Goal: Obtain resource: Obtain resource

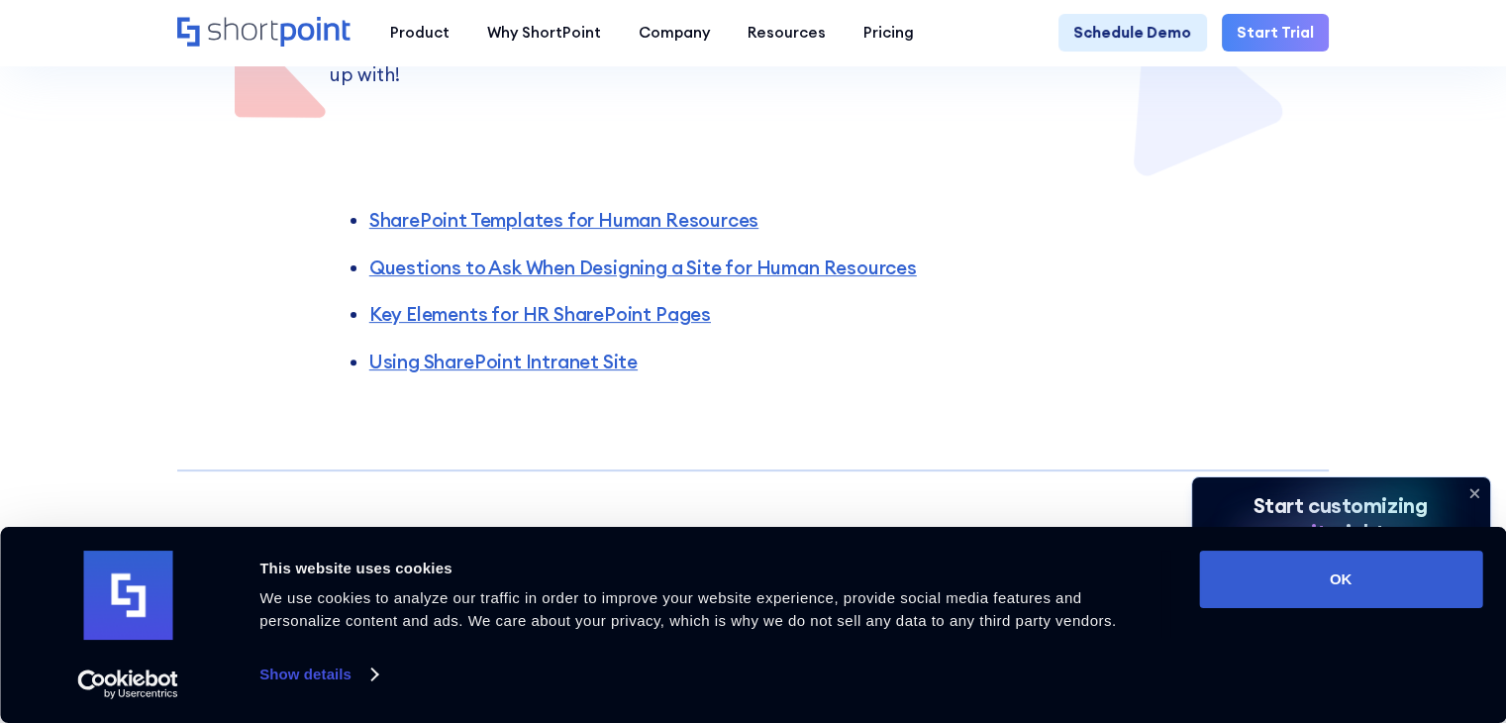
scroll to position [618, 0]
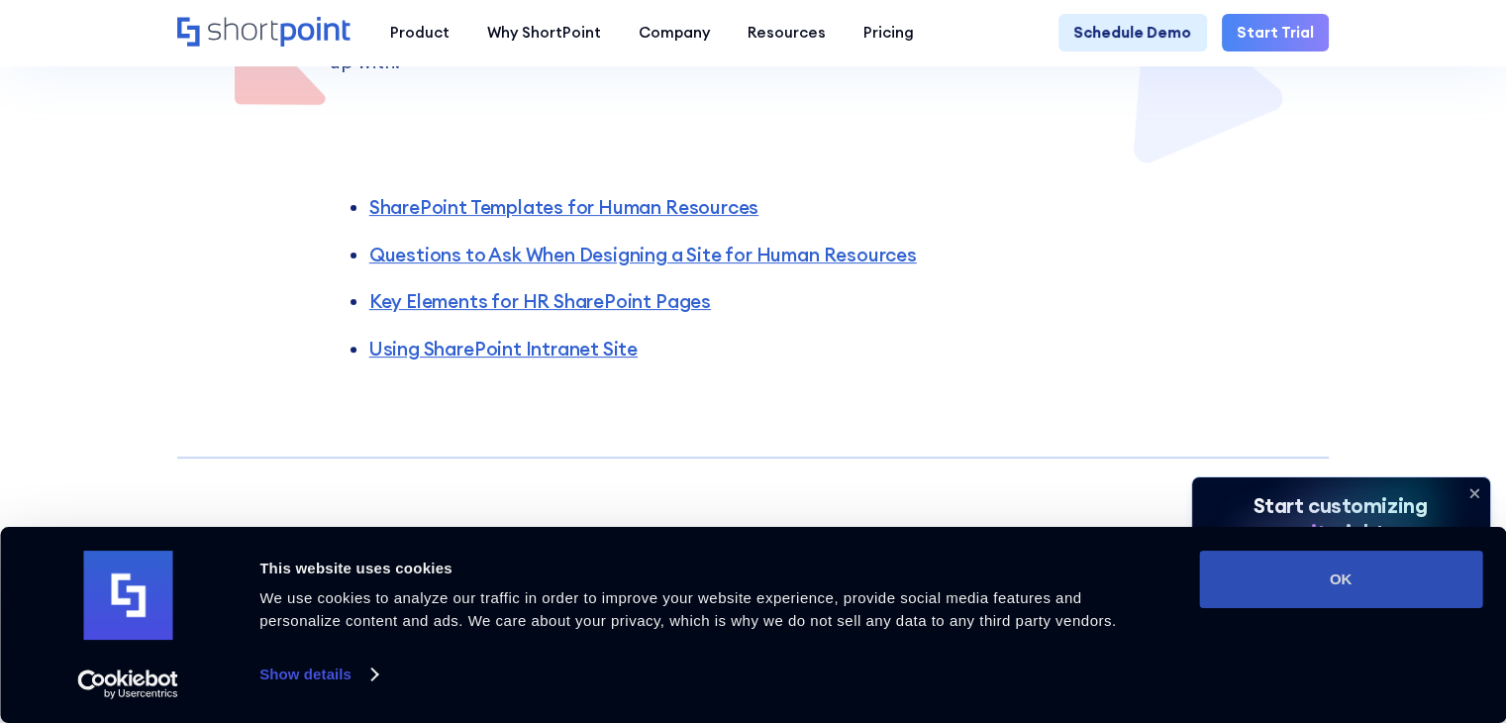
click at [1284, 577] on button "OK" at bounding box center [1340, 578] width 283 height 57
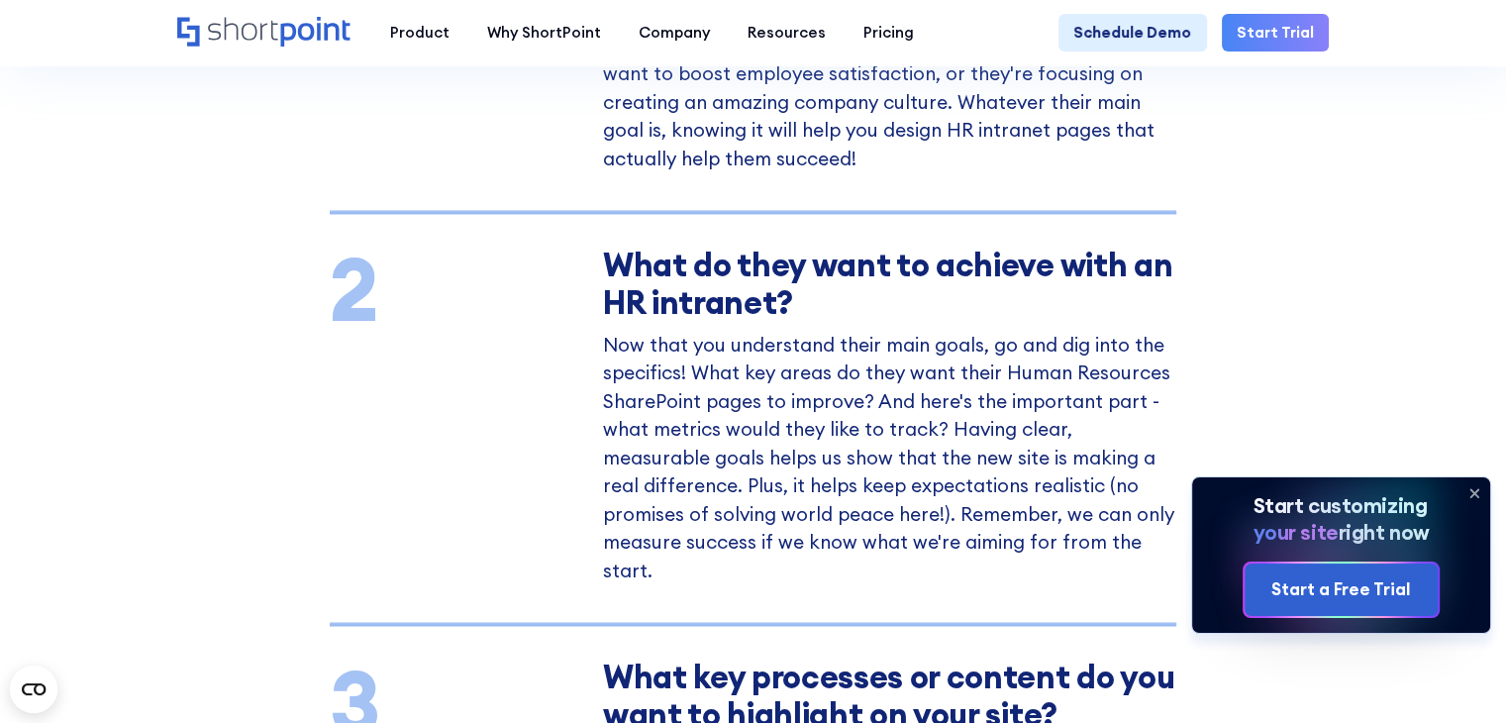
scroll to position [1639, 0]
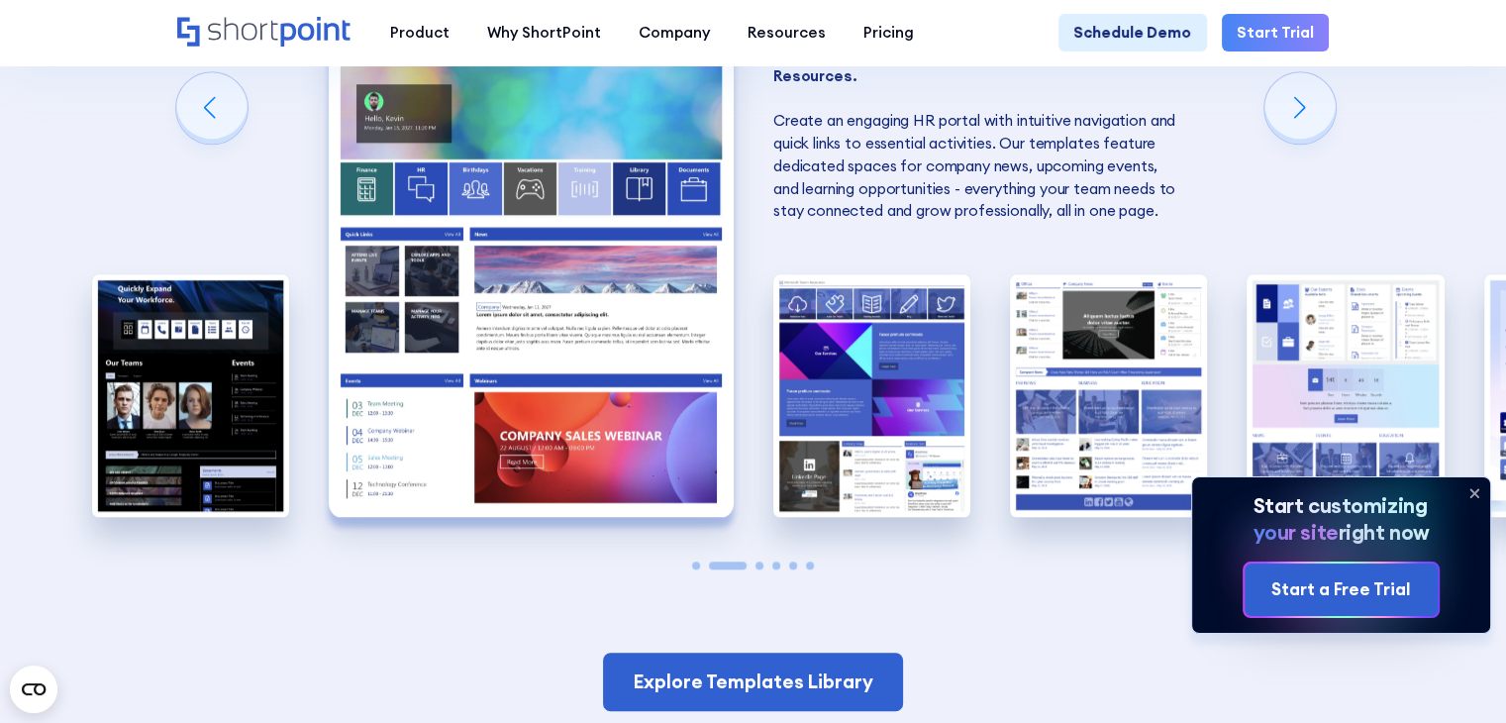
click at [506, 217] on img "2 / 6" at bounding box center [531, 268] width 405 height 497
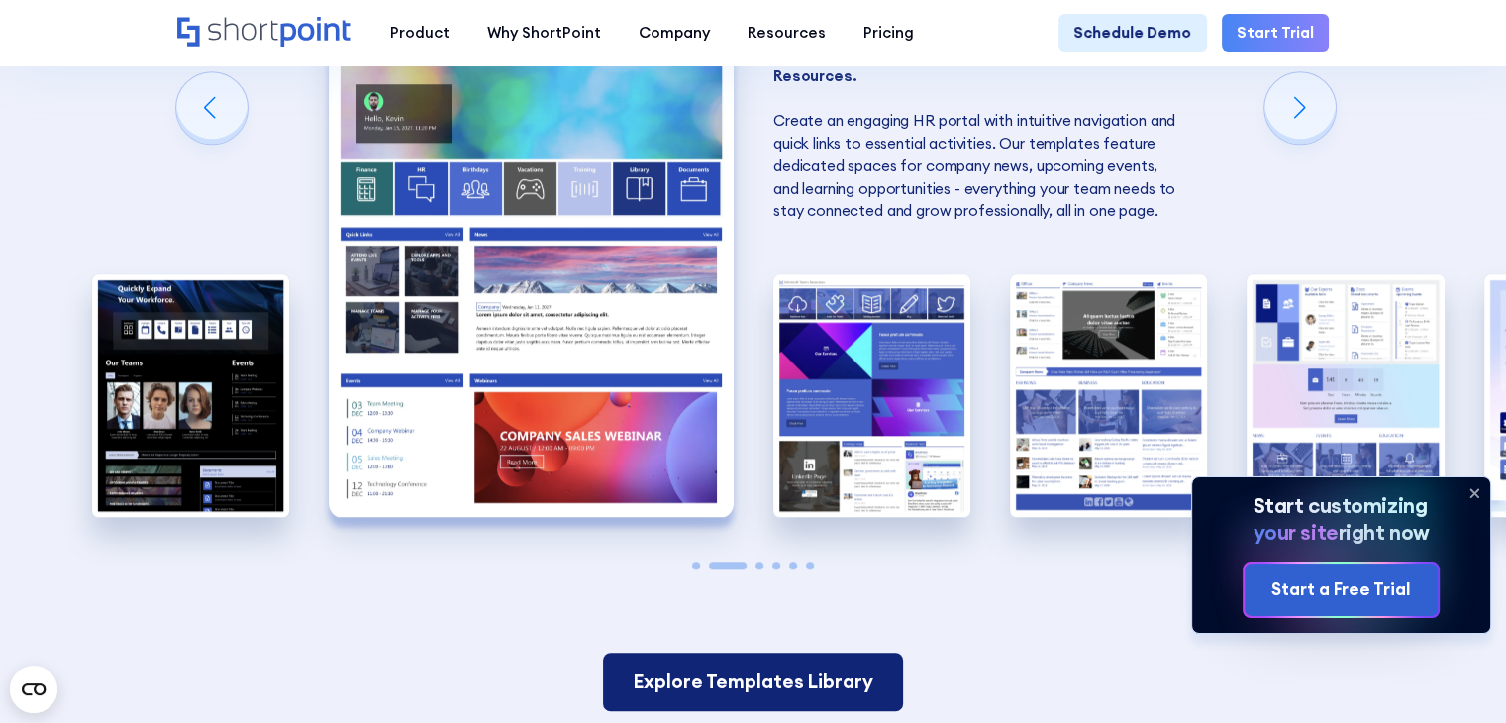
click at [731, 658] on link "Explore Templates Library" at bounding box center [753, 681] width 300 height 58
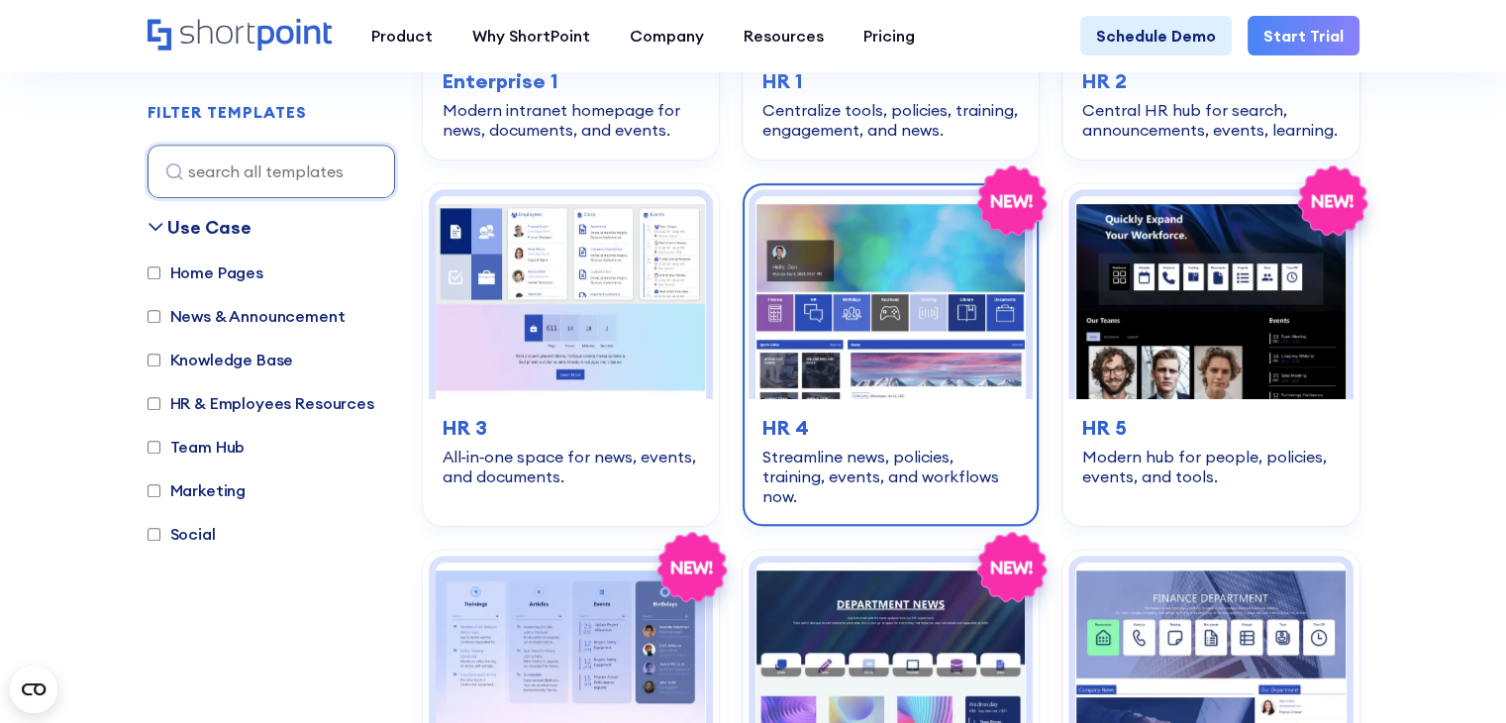
scroll to position [849, 0]
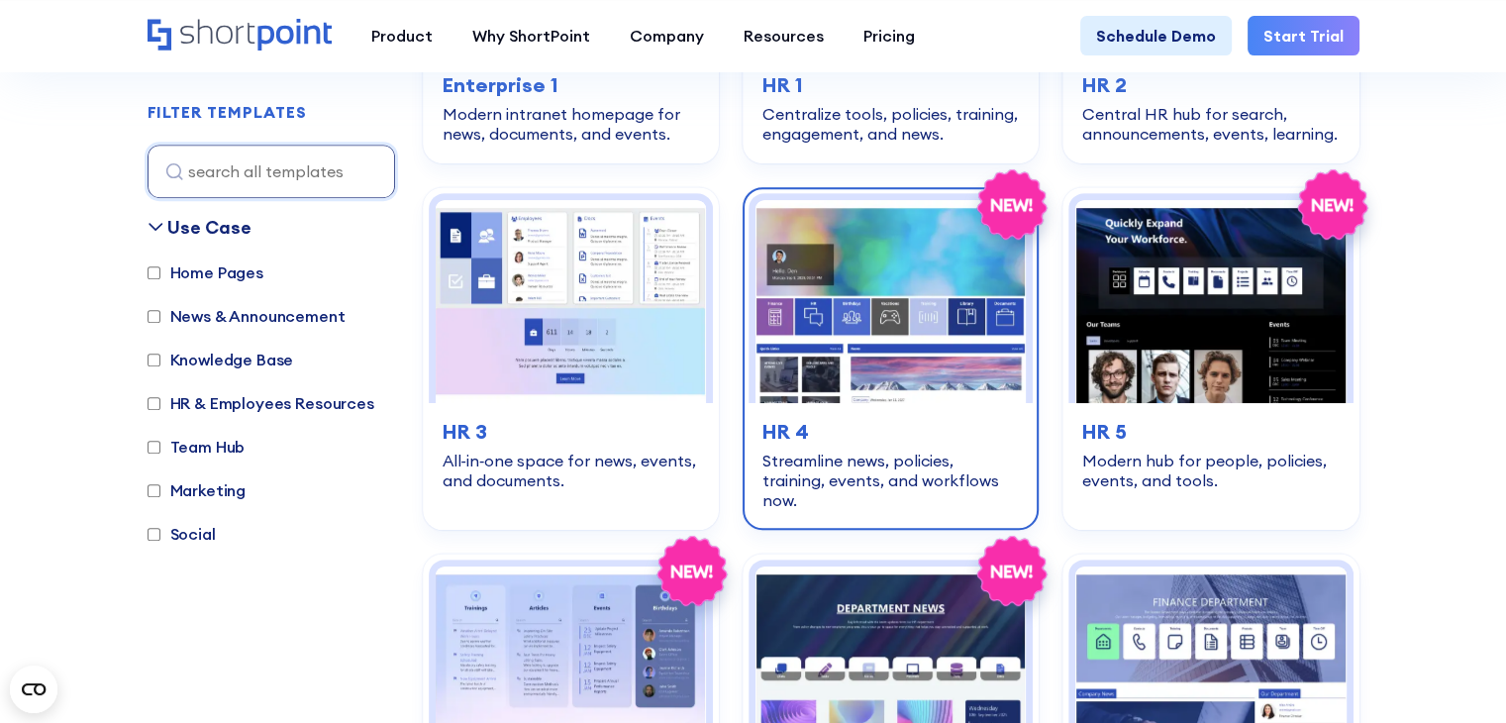
click at [878, 232] on img at bounding box center [890, 301] width 270 height 203
